Goal: Transaction & Acquisition: Book appointment/travel/reservation

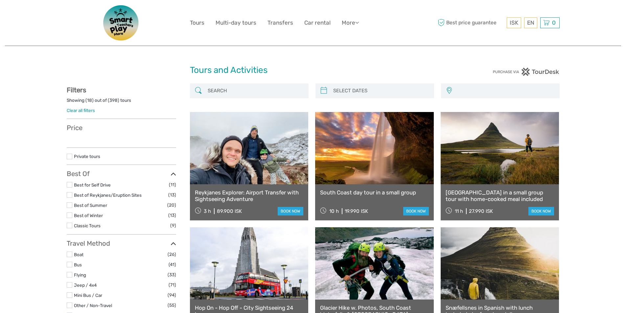
select select
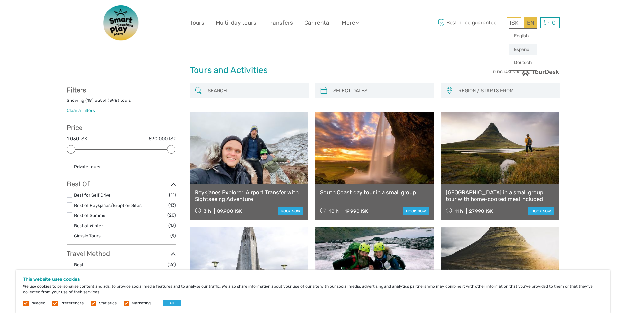
click at [528, 49] on link "Español" at bounding box center [523, 50] width 28 height 12
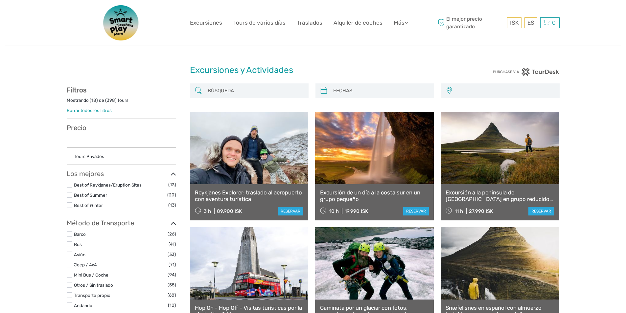
select select
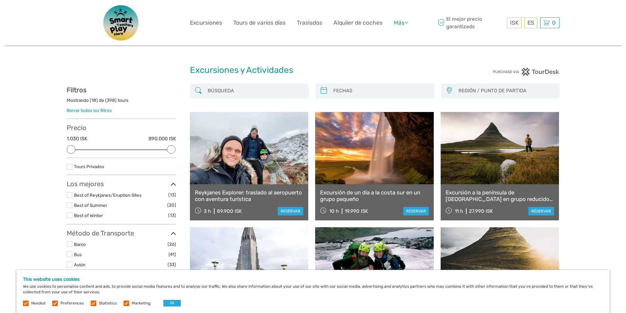
click at [408, 22] on icon at bounding box center [407, 23] width 4 height 6
click at [349, 20] on link "Alquiler de coches" at bounding box center [358, 23] width 49 height 10
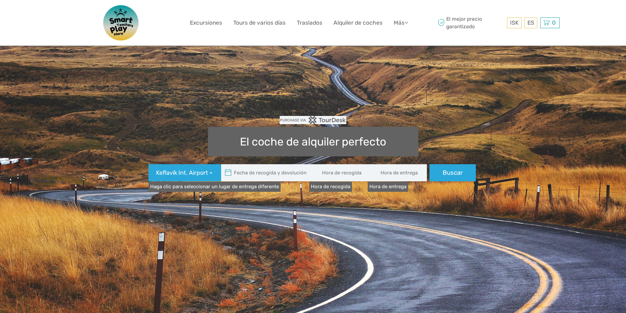
type input "08:00"
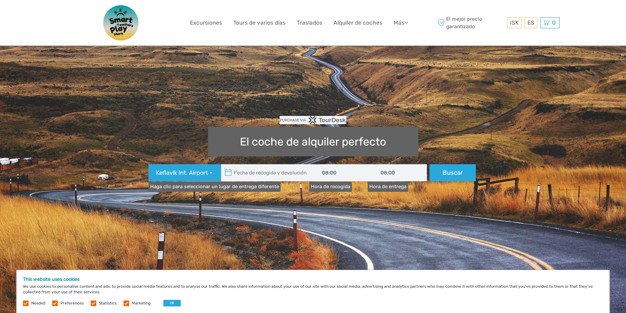
click at [128, 23] on img at bounding box center [121, 23] width 53 height 36
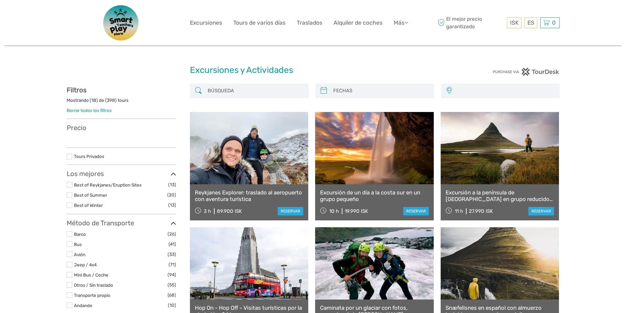
select select
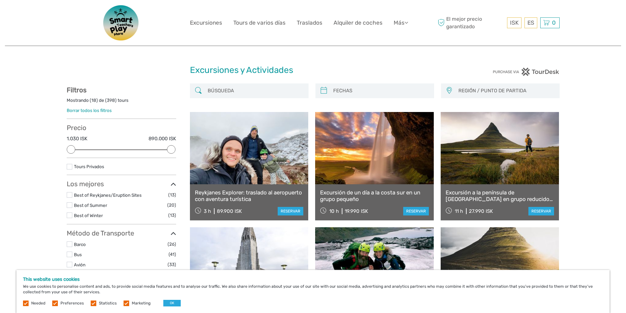
click at [115, 28] on img at bounding box center [121, 23] width 53 height 36
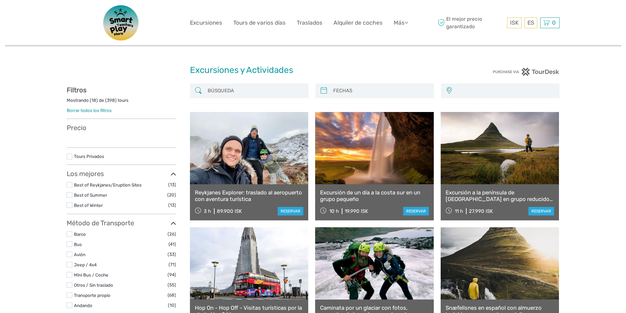
select select
